Goal: Download file/media

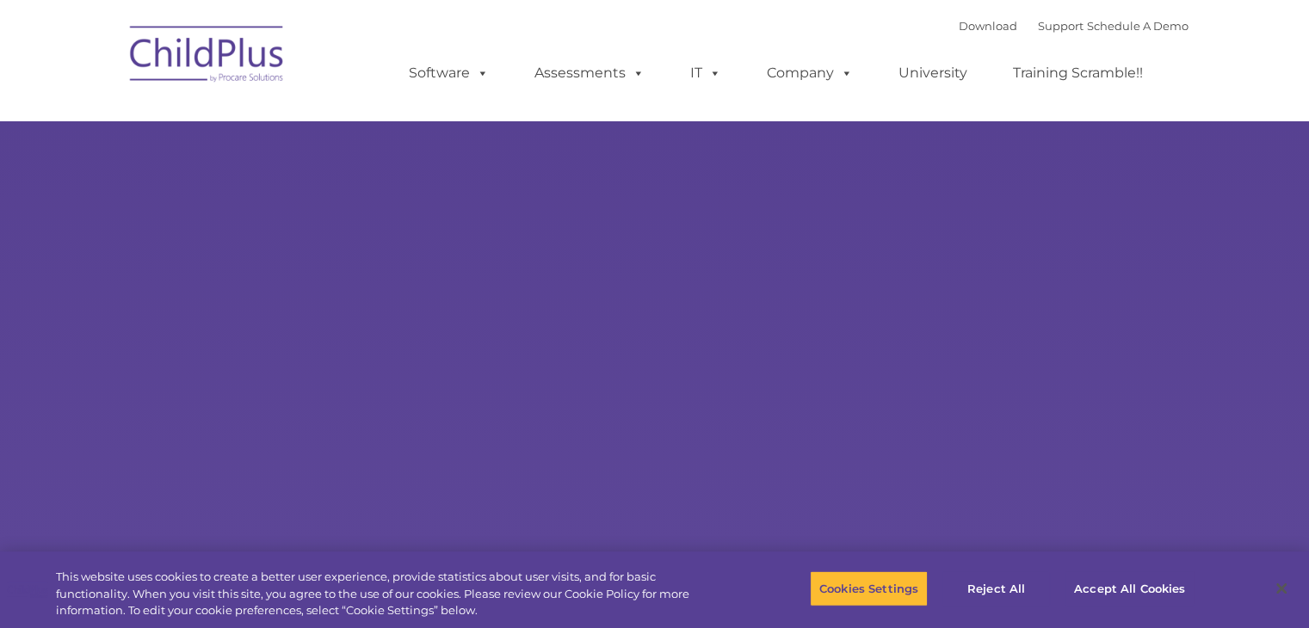
select select "MEDIUM"
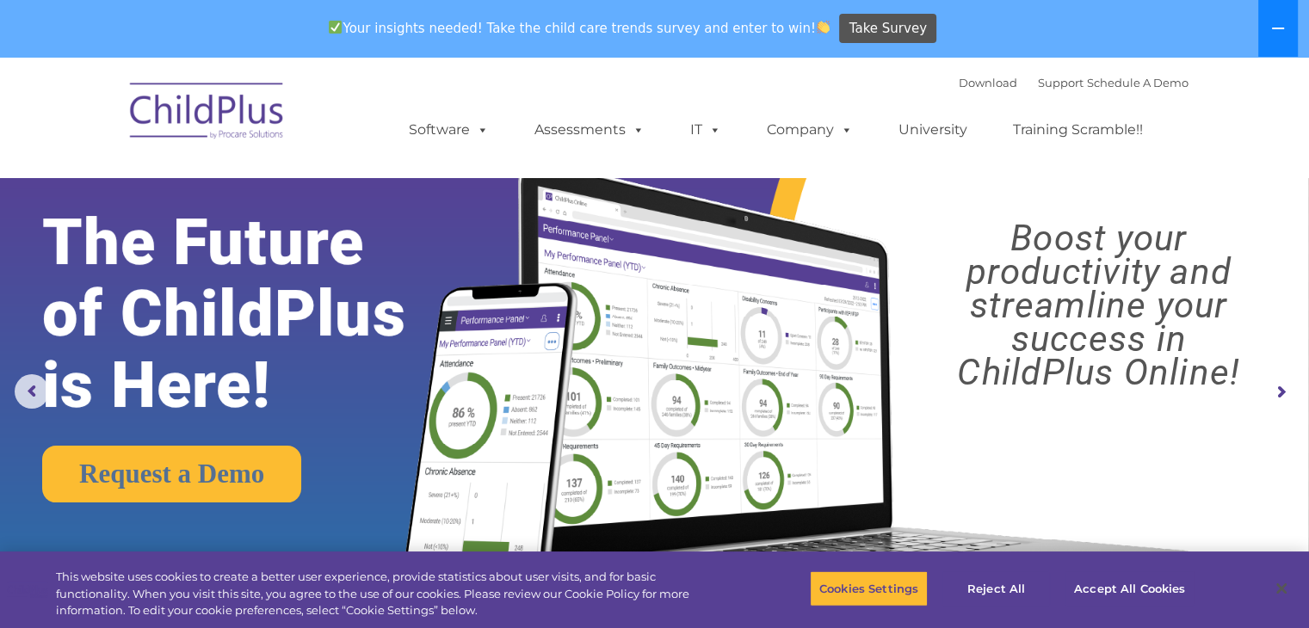
click at [1273, 25] on icon at bounding box center [1278, 29] width 14 height 14
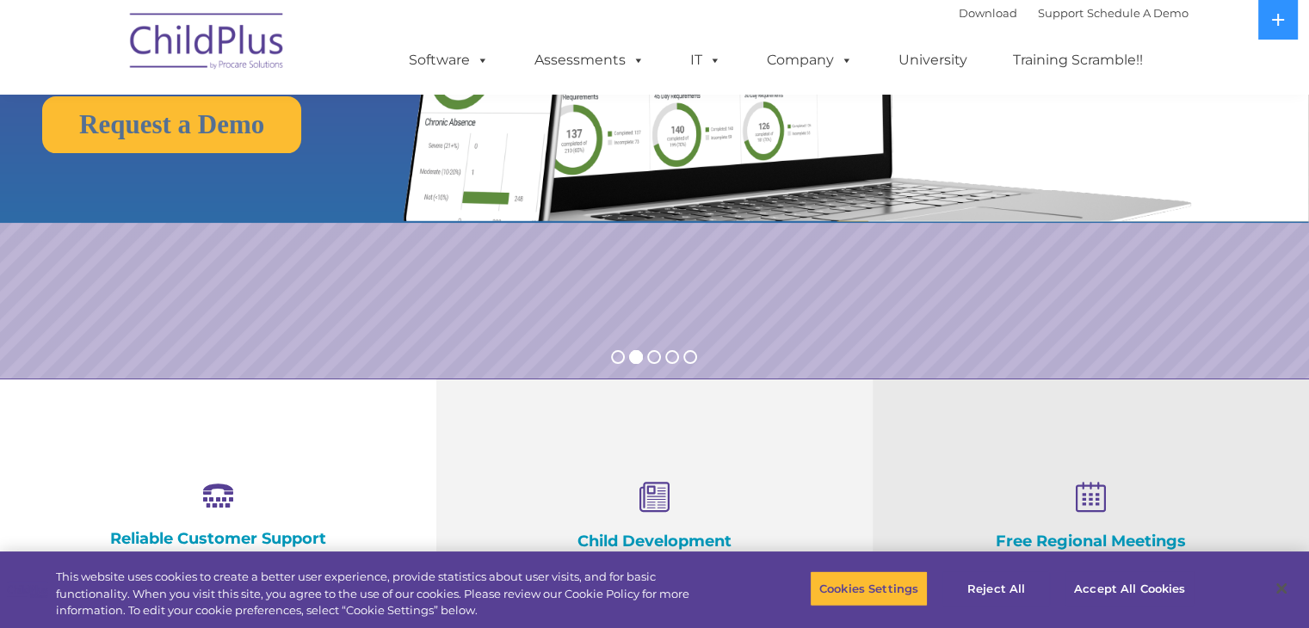
scroll to position [298, 0]
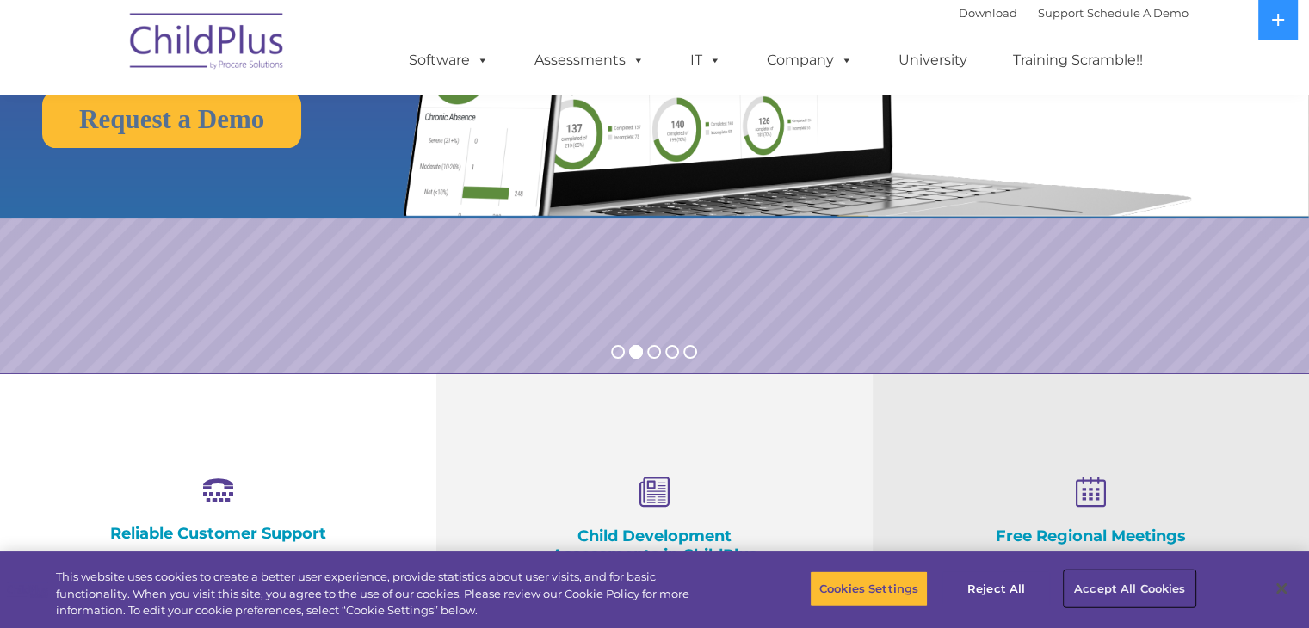
click at [1097, 583] on button "Accept All Cookies" at bounding box center [1130, 589] width 130 height 36
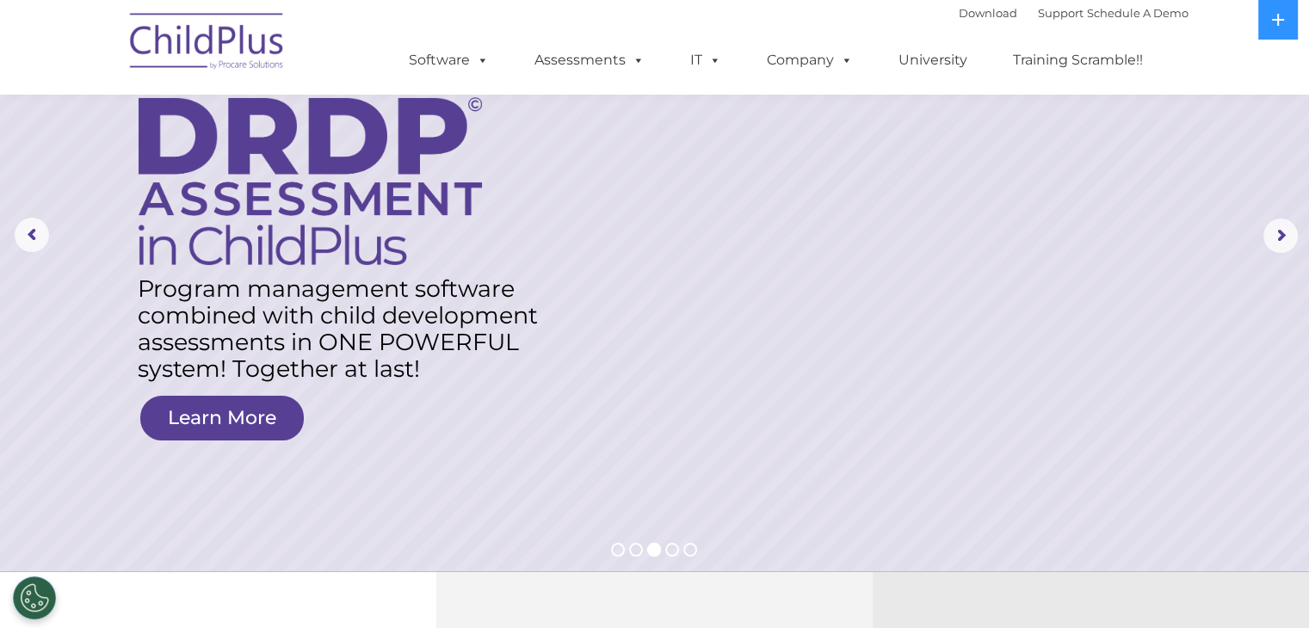
scroll to position [0, 0]
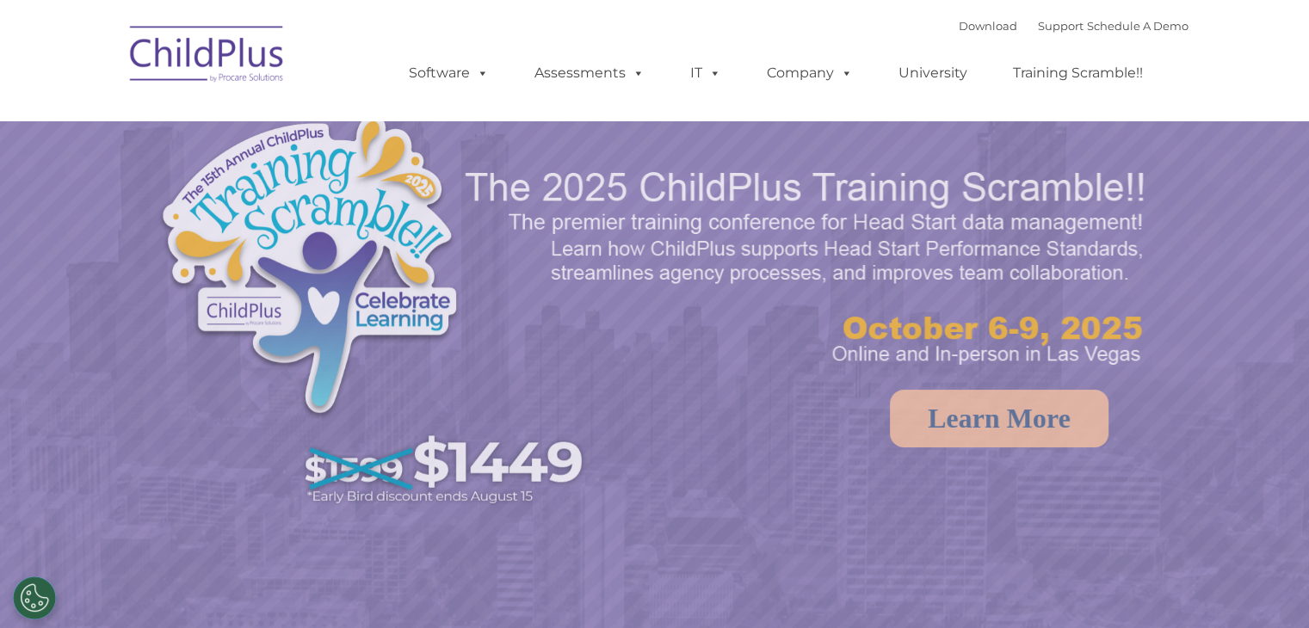
select select "MEDIUM"
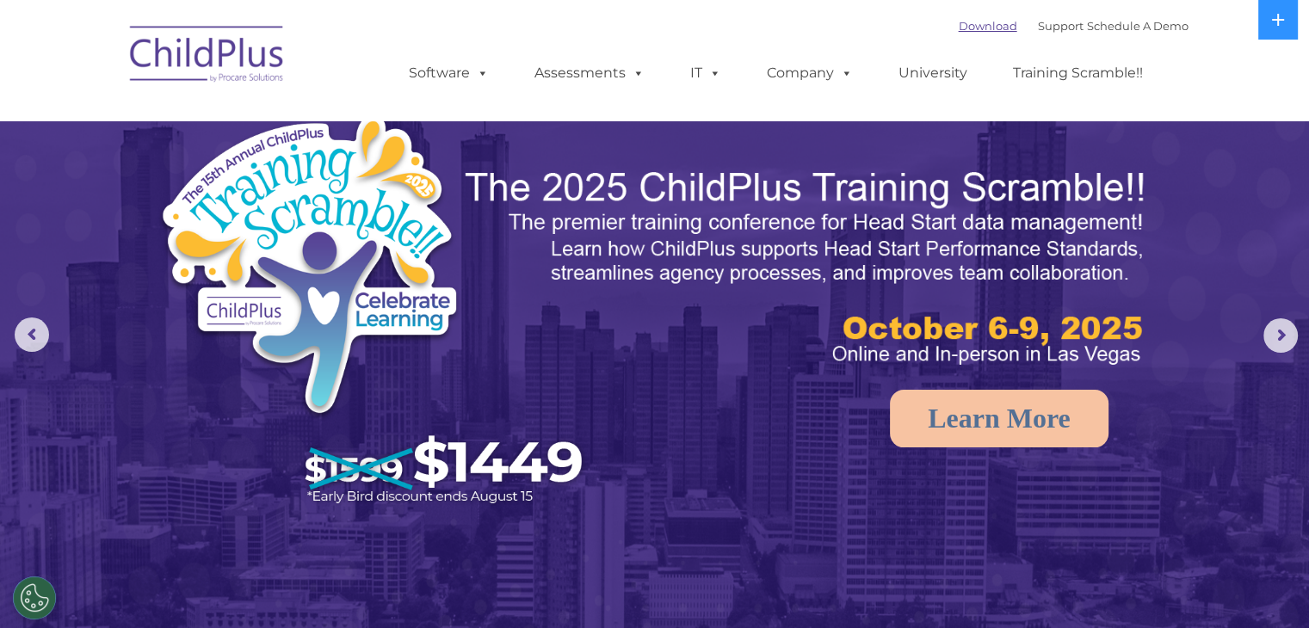
click at [969, 28] on link "Download" at bounding box center [988, 26] width 59 height 14
